Goal: Navigation & Orientation: Find specific page/section

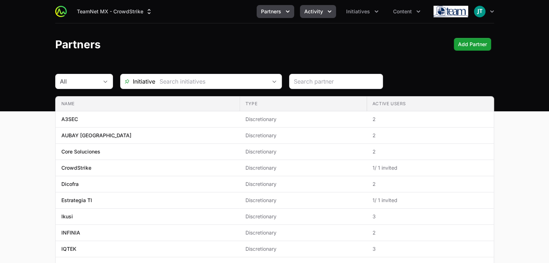
click at [334, 13] on button "Activity" at bounding box center [318, 11] width 36 height 13
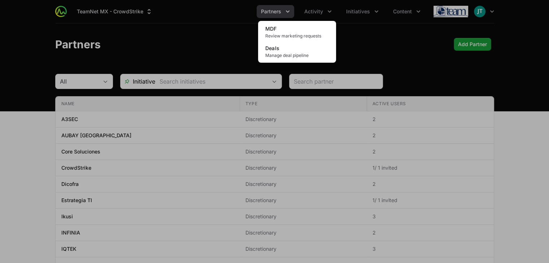
click at [166, 40] on div "Activity menu" at bounding box center [274, 131] width 549 height 263
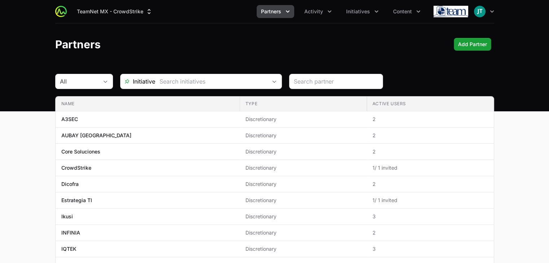
click at [441, 10] on img at bounding box center [450, 11] width 35 height 14
click at [360, 10] on span "Initiatives" at bounding box center [358, 11] width 24 height 7
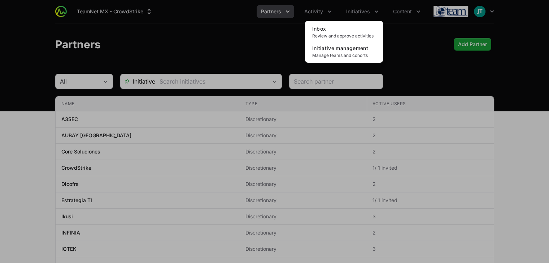
click at [321, 14] on div "Initiatives menu" at bounding box center [274, 131] width 549 height 263
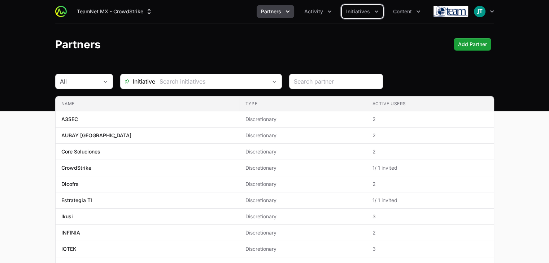
click at [321, 14] on span "Activity" at bounding box center [313, 11] width 19 height 7
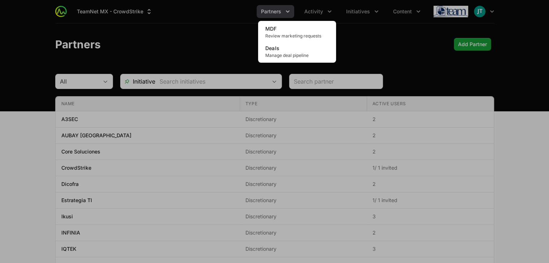
click at [230, 35] on div "Activity menu" at bounding box center [274, 131] width 549 height 263
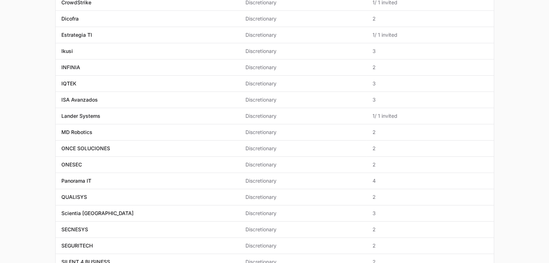
scroll to position [235, 0]
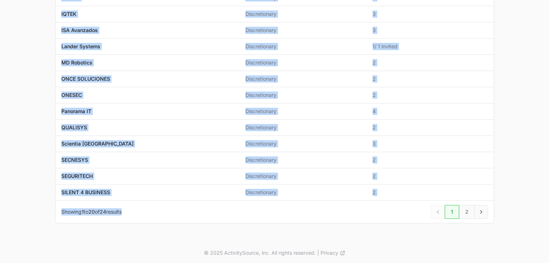
drag, startPoint x: 48, startPoint y: 32, endPoint x: 437, endPoint y: 218, distance: 431.2
click at [437, 218] on div "All Initiative Name Type Active Users Name A3SEC Type Discretionary Active User…" at bounding box center [275, 40] width 462 height 402
click at [468, 213] on link "2" at bounding box center [467, 212] width 16 height 14
